Goal: Find specific fact: Find specific fact

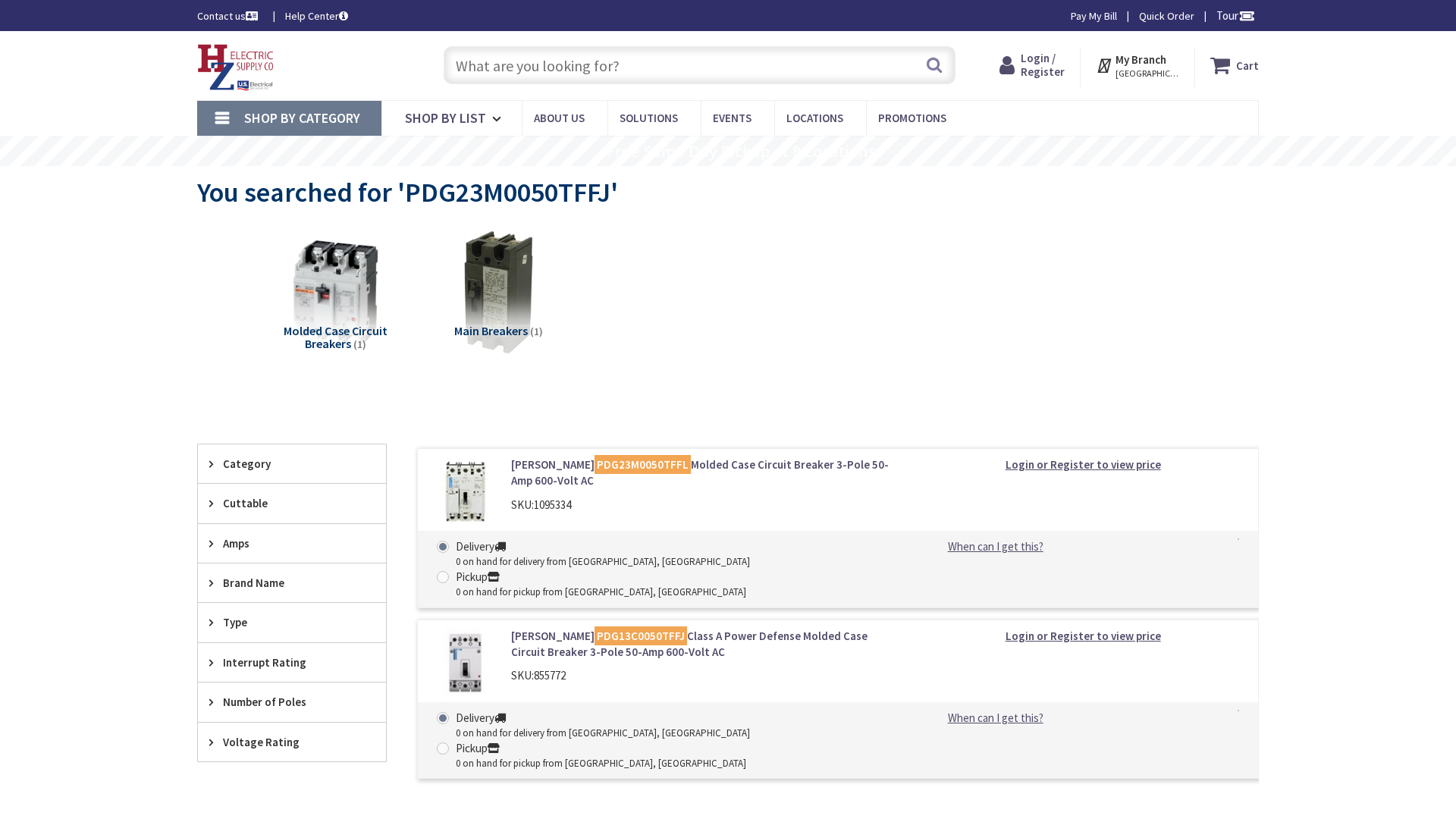
type input "Liberty Park, 3700 Wilshire Blvd, Los Angeles, CA 90010, USA"
